Goal: Complete application form

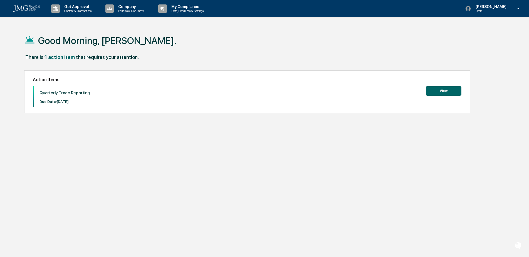
click at [446, 91] on button "View" at bounding box center [444, 90] width 36 height 9
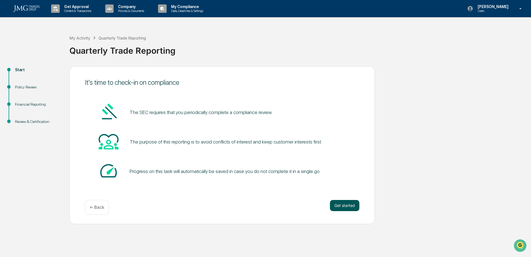
click at [338, 207] on button "Get started" at bounding box center [344, 205] width 29 height 11
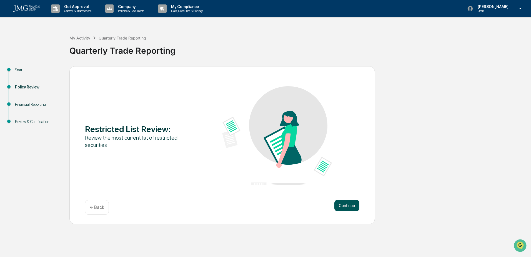
click at [339, 208] on button "Continue" at bounding box center [347, 205] width 25 height 11
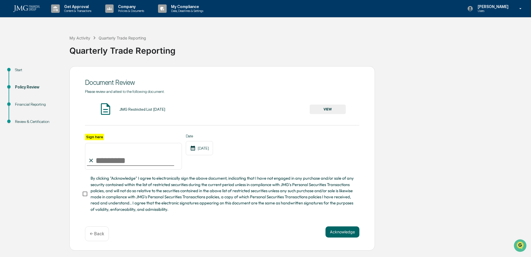
click at [317, 110] on button "VIEW" at bounding box center [328, 109] width 36 height 9
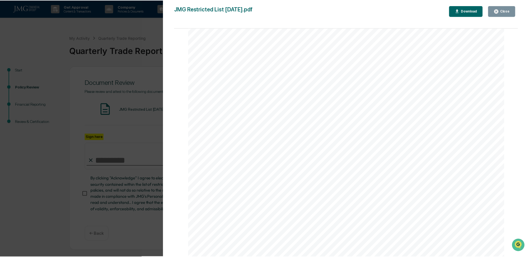
scroll to position [915, 0]
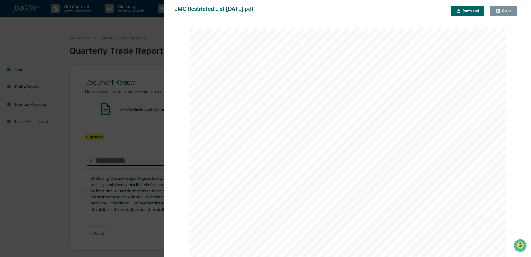
click at [503, 15] on button "Close" at bounding box center [503, 11] width 27 height 11
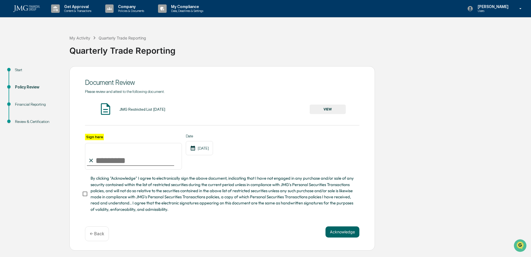
click at [123, 158] on input "Sign here" at bounding box center [133, 156] width 97 height 27
type input "**********"
click at [108, 185] on span "By clicking "Acknowledge" I agree to electronically sign the above document, in…" at bounding box center [223, 193] width 265 height 37
click at [344, 237] on button "Acknowledge" at bounding box center [343, 231] width 34 height 11
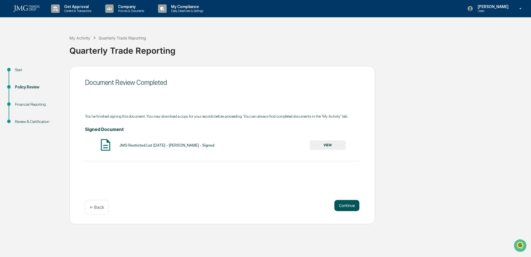
click at [354, 207] on button "Continue" at bounding box center [347, 205] width 25 height 11
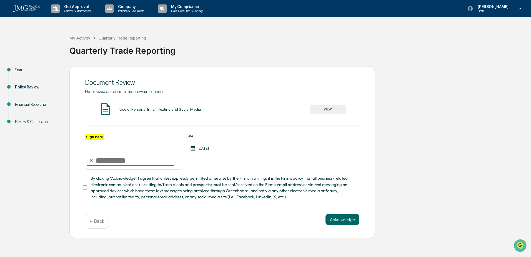
click at [333, 111] on button "VIEW" at bounding box center [328, 109] width 36 height 9
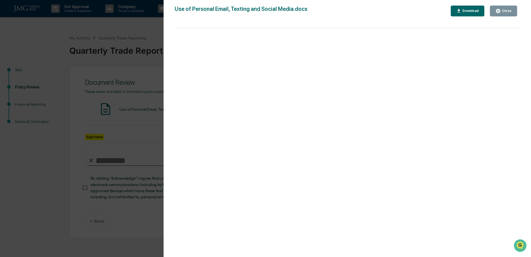
click at [506, 13] on div "Close" at bounding box center [504, 10] width 16 height 5
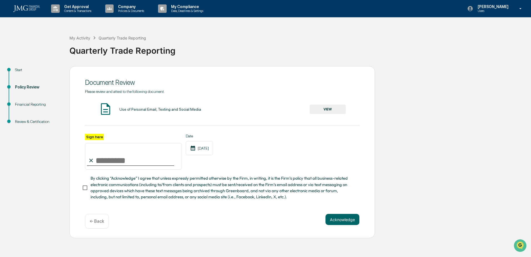
click at [112, 160] on input "Sign here" at bounding box center [133, 156] width 97 height 27
type input "**********"
click at [194, 162] on div "Date [DATE]" at bounding box center [199, 152] width 27 height 36
click at [112, 191] on span "By clicking “Acknowledge” I agree that unless expressly permitted otherwise by …" at bounding box center [223, 187] width 265 height 25
click at [334, 220] on button "Acknowledge" at bounding box center [343, 219] width 34 height 11
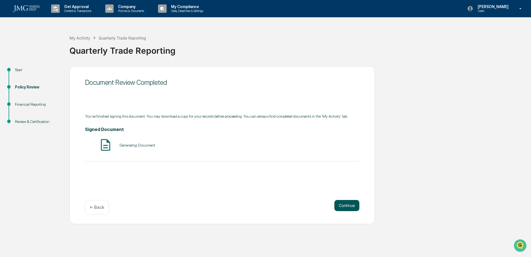
click at [343, 202] on button "Continue" at bounding box center [347, 205] width 25 height 11
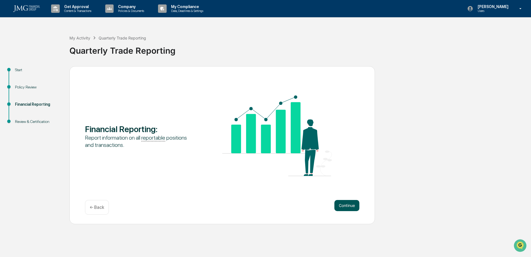
click at [351, 208] on button "Continue" at bounding box center [347, 205] width 25 height 11
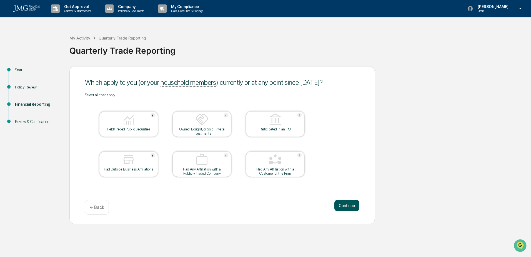
click at [342, 205] on button "Continue" at bounding box center [347, 205] width 25 height 11
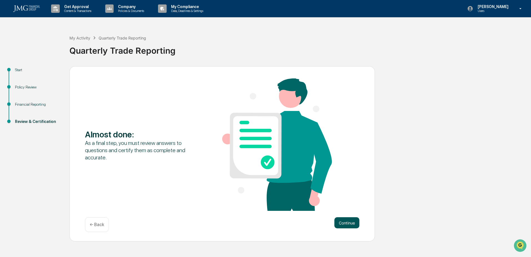
click at [343, 220] on button "Continue" at bounding box center [347, 222] width 25 height 11
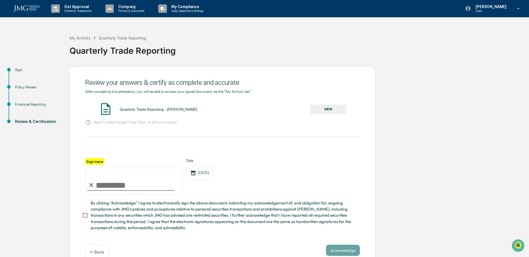
click at [320, 111] on button "VIEW" at bounding box center [328, 109] width 36 height 9
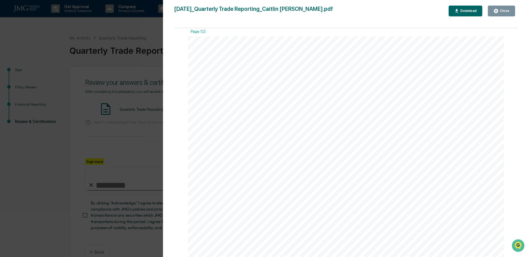
scroll to position [0, 0]
click at [498, 4] on div "Version History [DATE] 01:39 PM [PERSON_NAME] [DATE]_Quarterly Trade Reporting_…" at bounding box center [346, 134] width 366 height 268
click at [498, 9] on icon "button" at bounding box center [495, 10] width 5 height 5
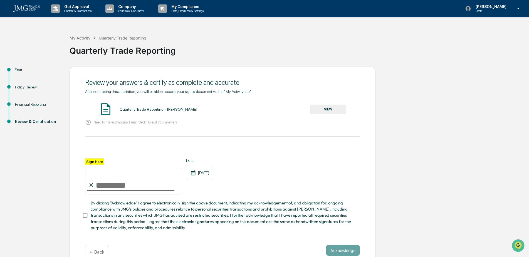
click at [113, 189] on input "Sign here" at bounding box center [133, 181] width 97 height 27
type input "**********"
click at [213, 191] on div "Date [DATE]" at bounding box center [199, 176] width 27 height 36
click at [199, 212] on span "By clicking "Acknowledge" I agree to electronically sign the above document, in…" at bounding box center [223, 215] width 265 height 31
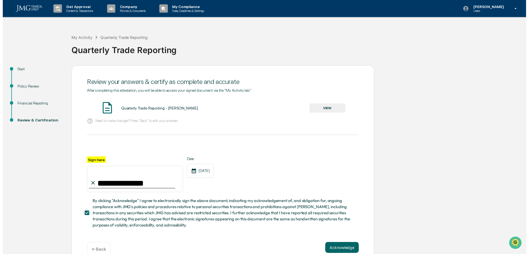
scroll to position [14, 0]
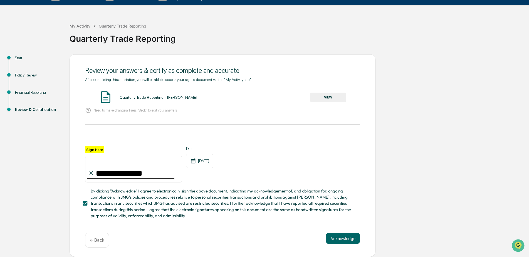
click at [342, 244] on div "Acknowledge ← Back" at bounding box center [222, 240] width 275 height 15
click at [342, 243] on button "Acknowledge" at bounding box center [343, 238] width 34 height 11
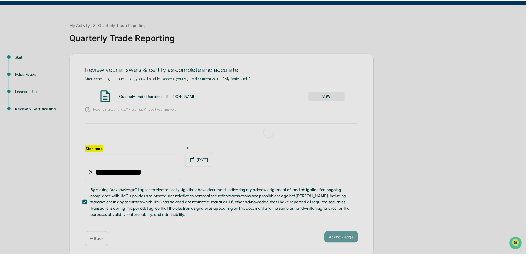
scroll to position [0, 0]
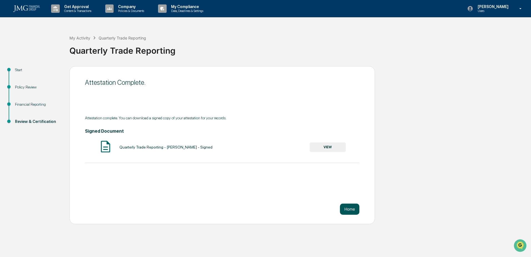
click at [356, 210] on button "Home" at bounding box center [349, 208] width 19 height 11
